Goal: Information Seeking & Learning: Learn about a topic

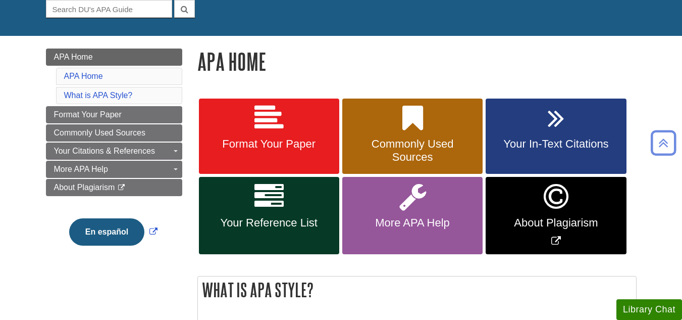
scroll to position [101, 0]
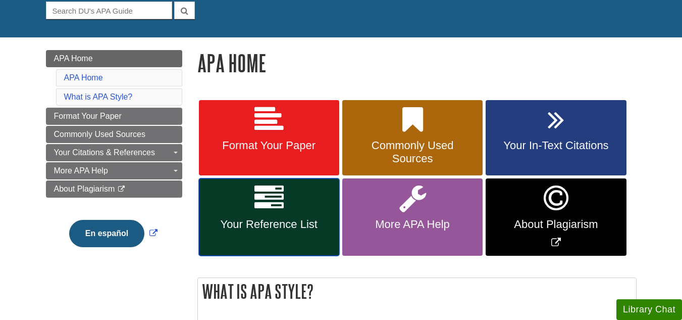
click at [254, 214] on link "Your Reference List" at bounding box center [269, 216] width 140 height 77
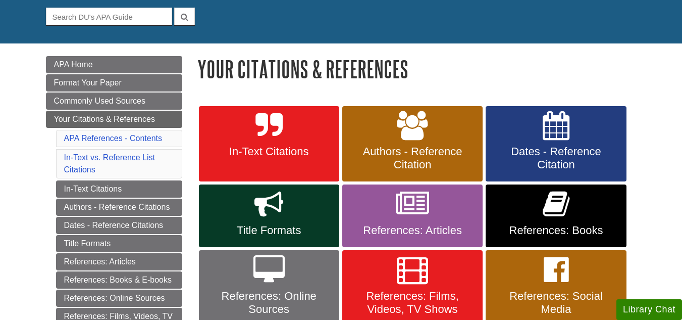
scroll to position [98, 0]
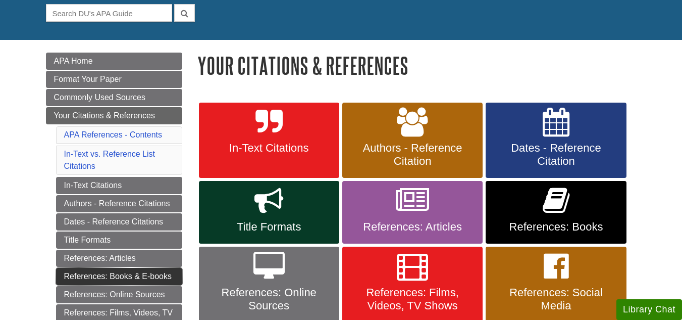
click at [146, 272] on link "References: Books & E-books" at bounding box center [119, 276] width 126 height 17
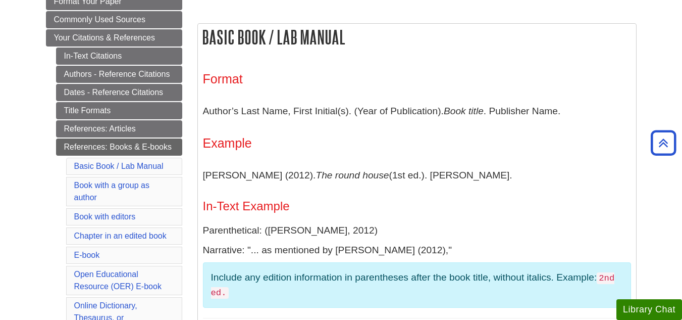
scroll to position [176, 0]
click at [131, 77] on link "Authors - Reference Citations" at bounding box center [119, 74] width 126 height 17
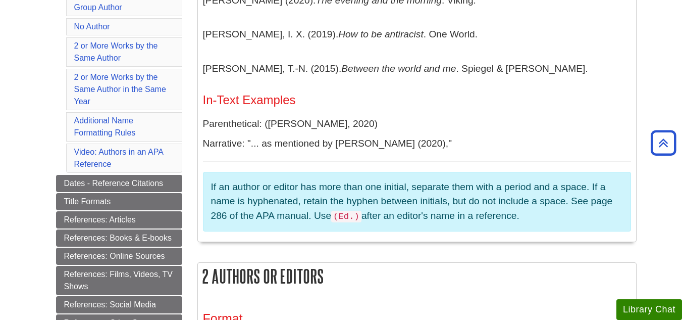
scroll to position [337, 0]
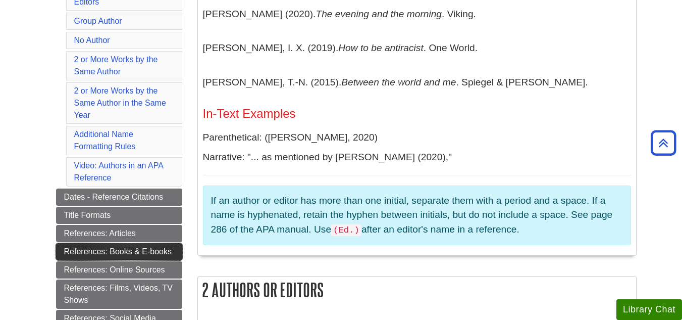
click at [165, 252] on link "References: Books & E-books" at bounding box center [119, 251] width 126 height 17
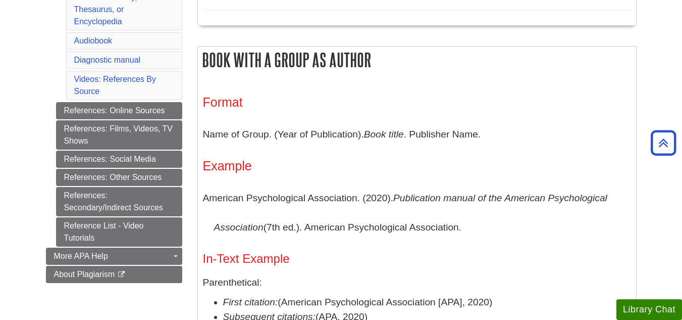
scroll to position [484, 0]
drag, startPoint x: 139, startPoint y: 113, endPoint x: 115, endPoint y: 110, distance: 24.9
click at [115, 110] on link "References: Online Sources" at bounding box center [119, 111] width 126 height 17
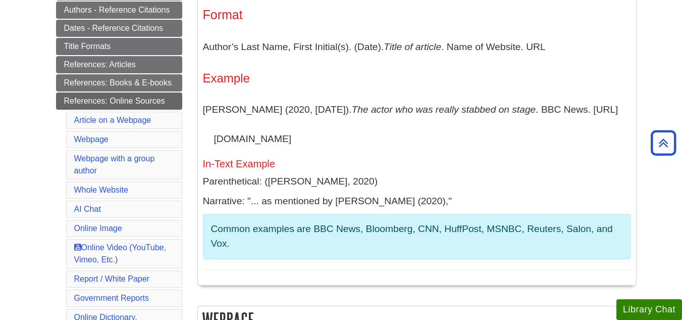
scroll to position [240, 0]
click at [126, 89] on link "References: Books & E-books" at bounding box center [119, 83] width 126 height 17
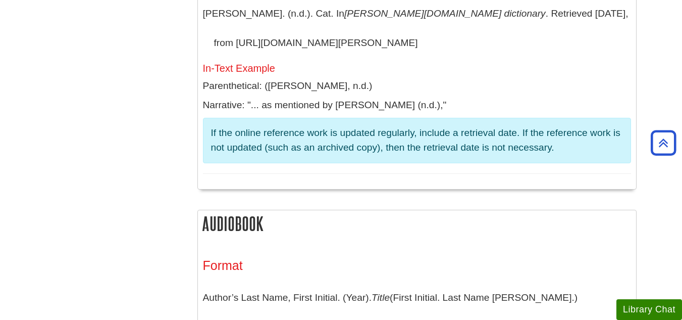
scroll to position [3006, 0]
